Goal: Transaction & Acquisition: Purchase product/service

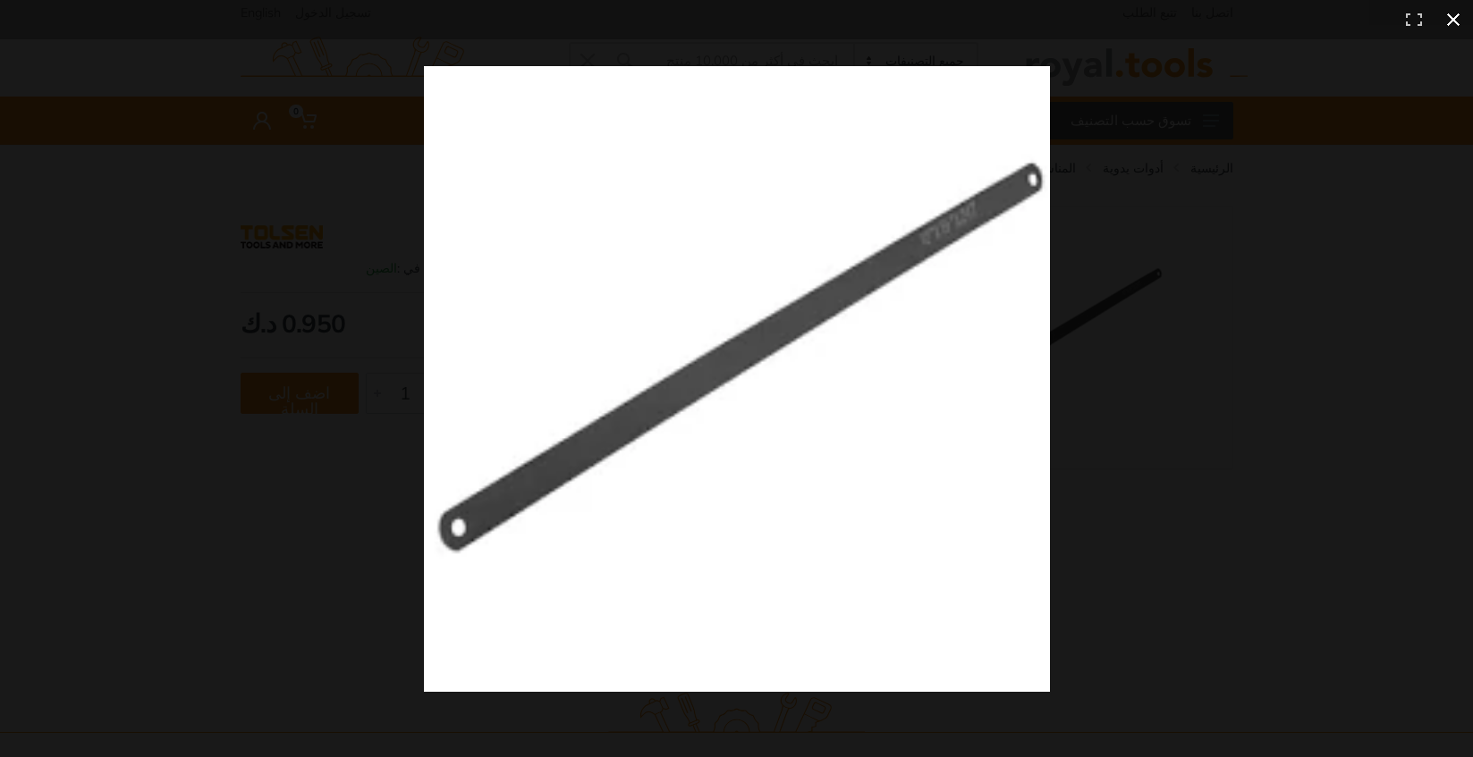
click at [1224, 456] on div at bounding box center [1103, 415] width 1358 height 698
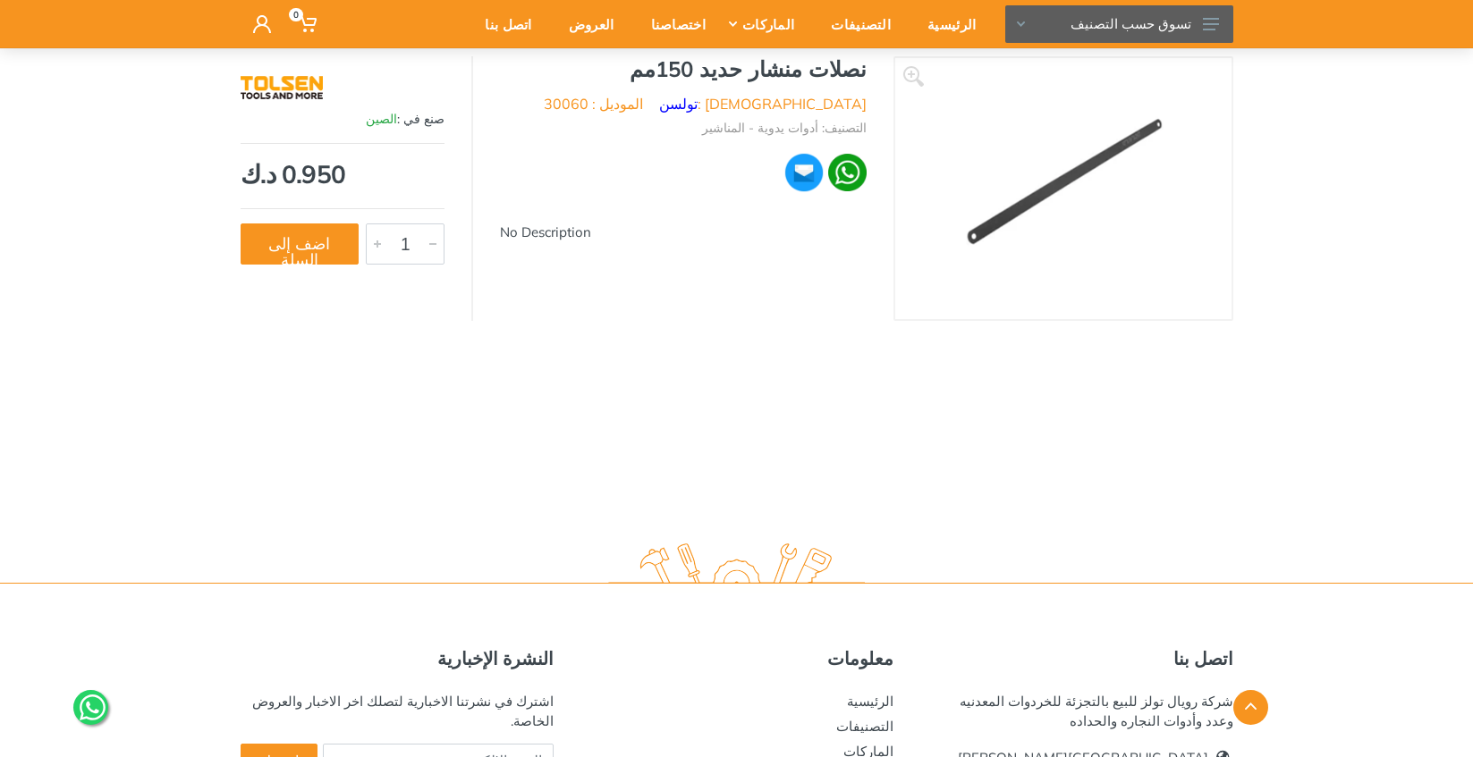
scroll to position [378, 0]
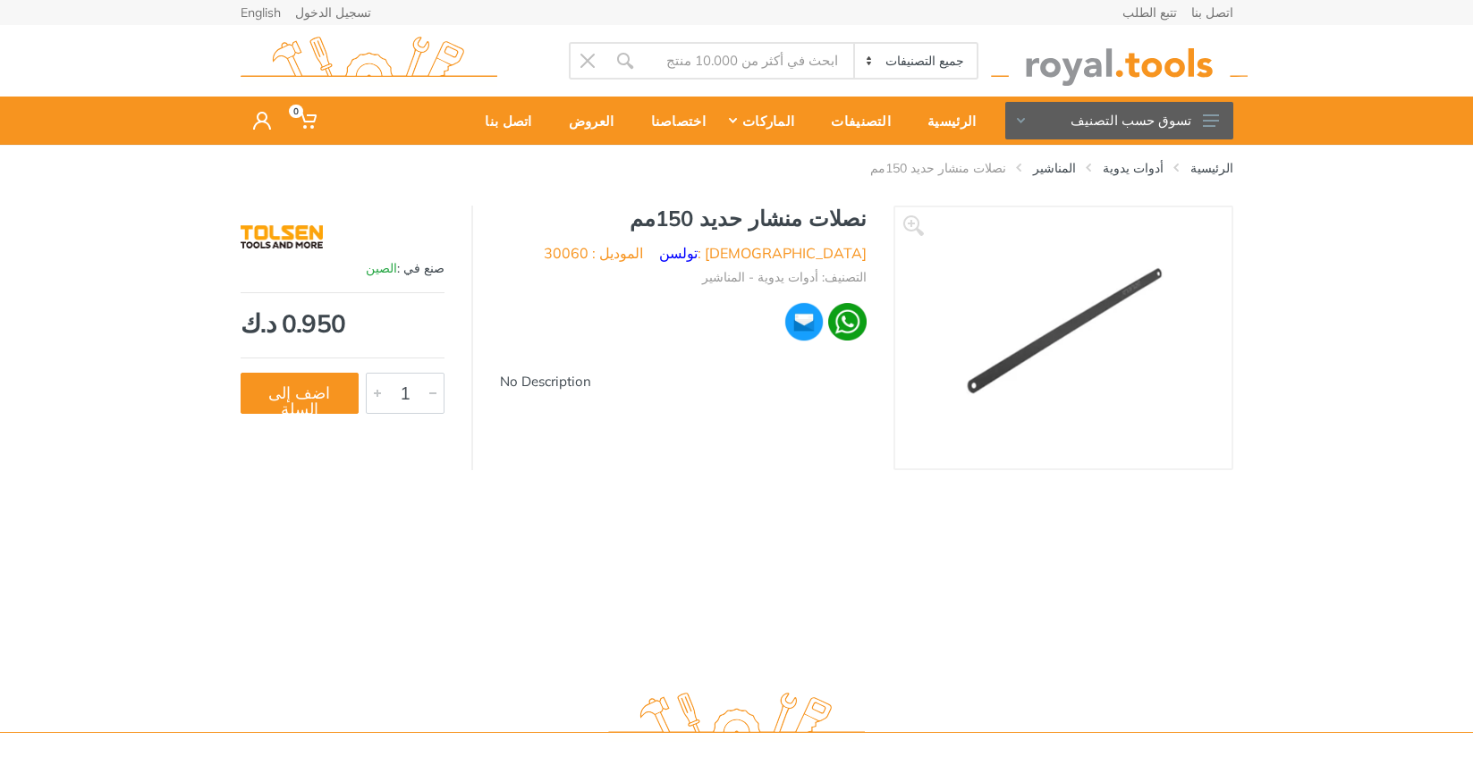
click at [1095, 357] on img at bounding box center [1062, 338] width 201 height 201
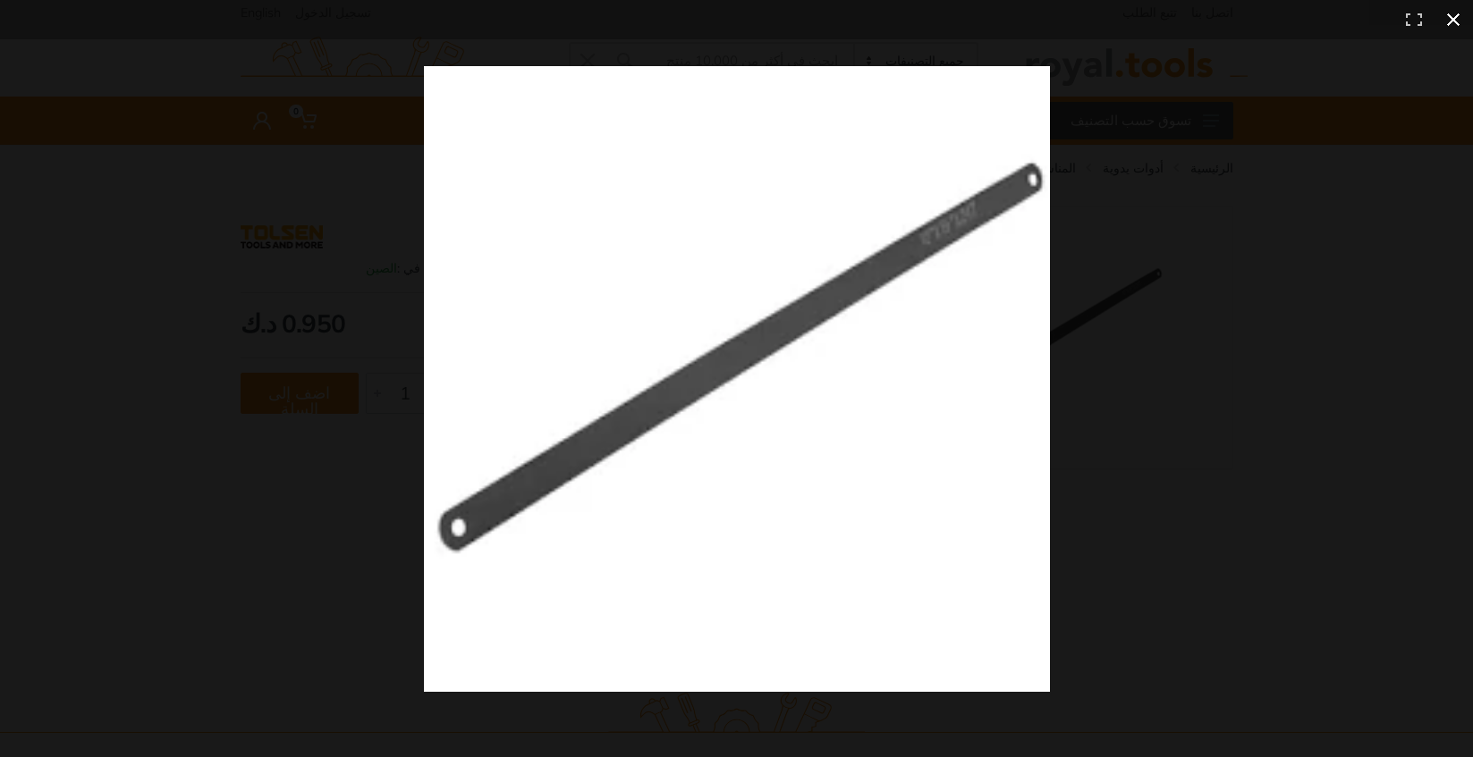
click at [1111, 240] on div at bounding box center [1103, 415] width 1358 height 698
